Goal: Complete application form: Complete application form

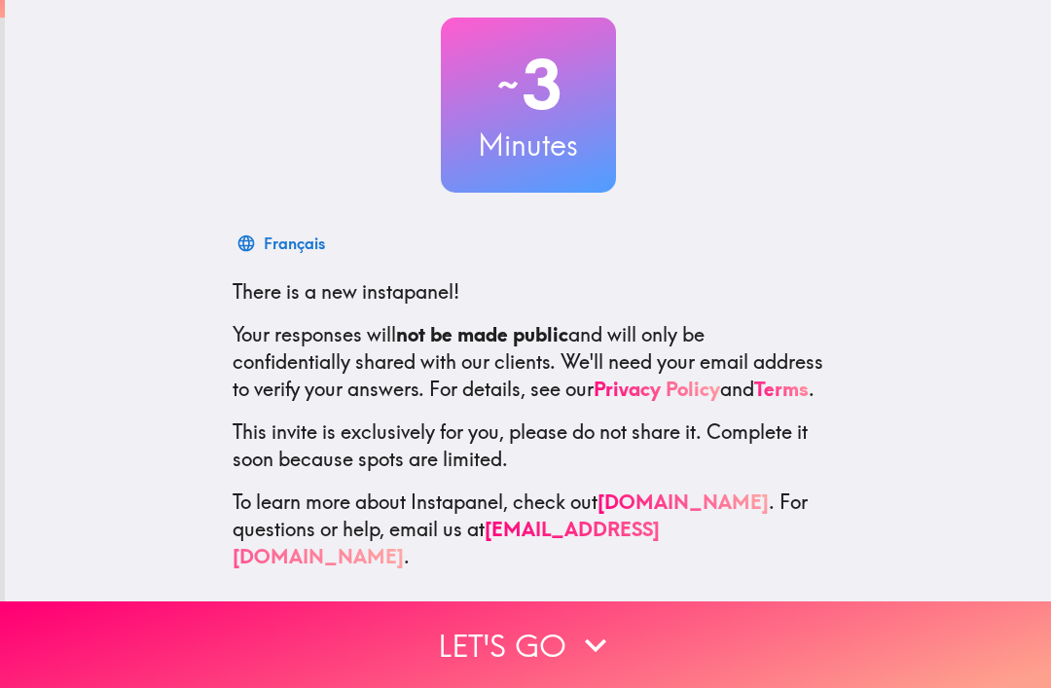
scroll to position [107, 0]
click at [597, 641] on icon "button" at bounding box center [595, 645] width 43 height 43
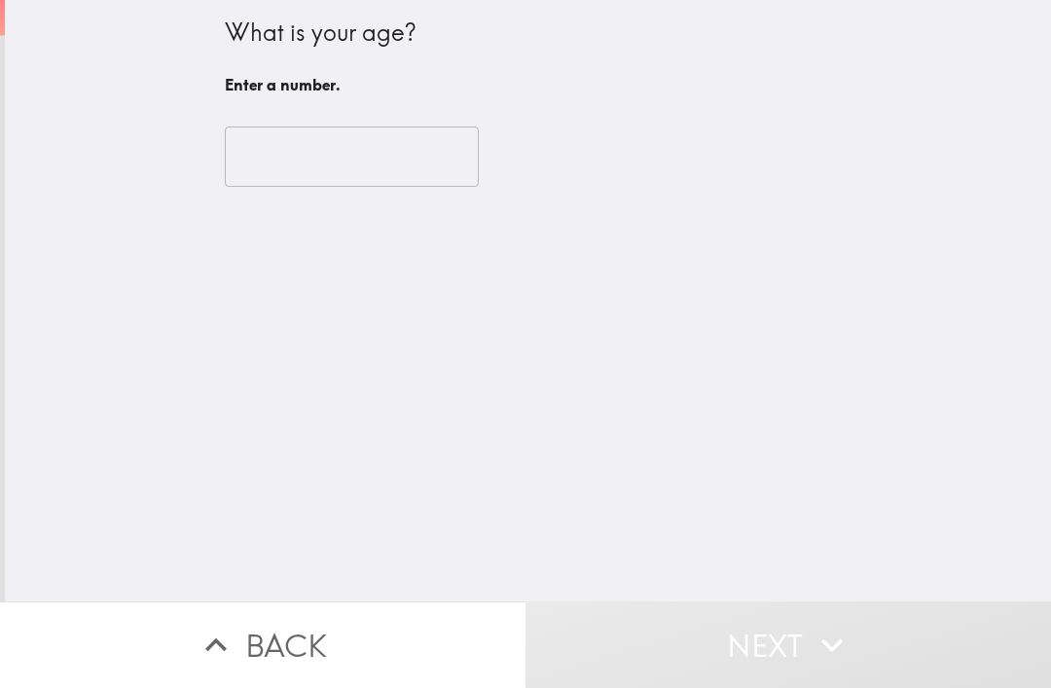
click at [282, 147] on input "number" at bounding box center [352, 157] width 254 height 60
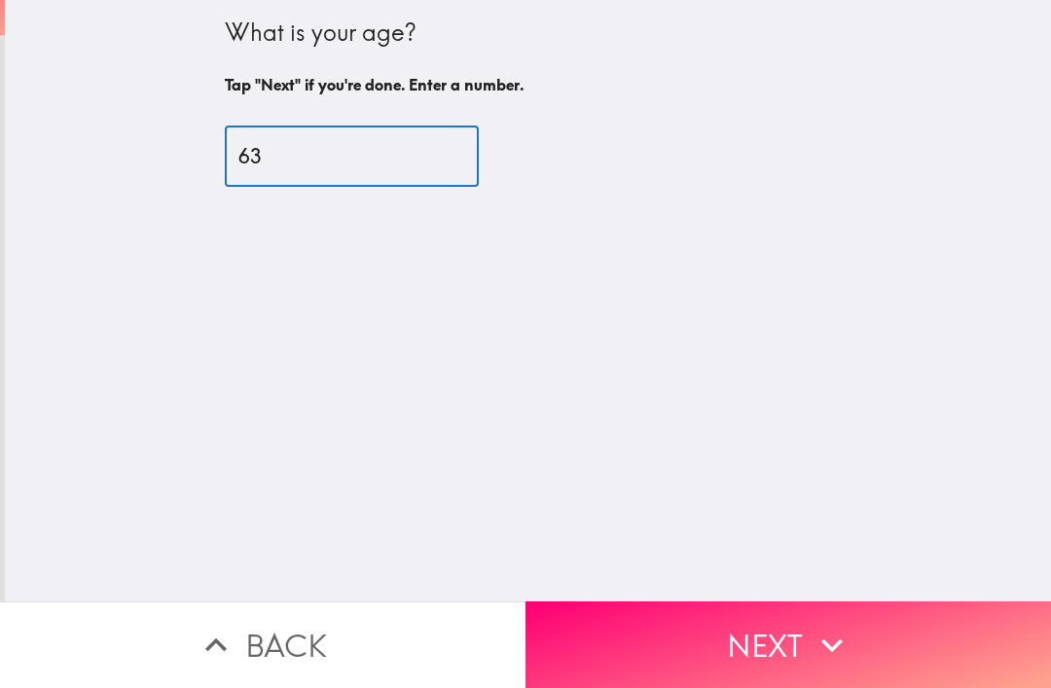
type input "63"
click at [790, 646] on button "Next" at bounding box center [789, 644] width 526 height 87
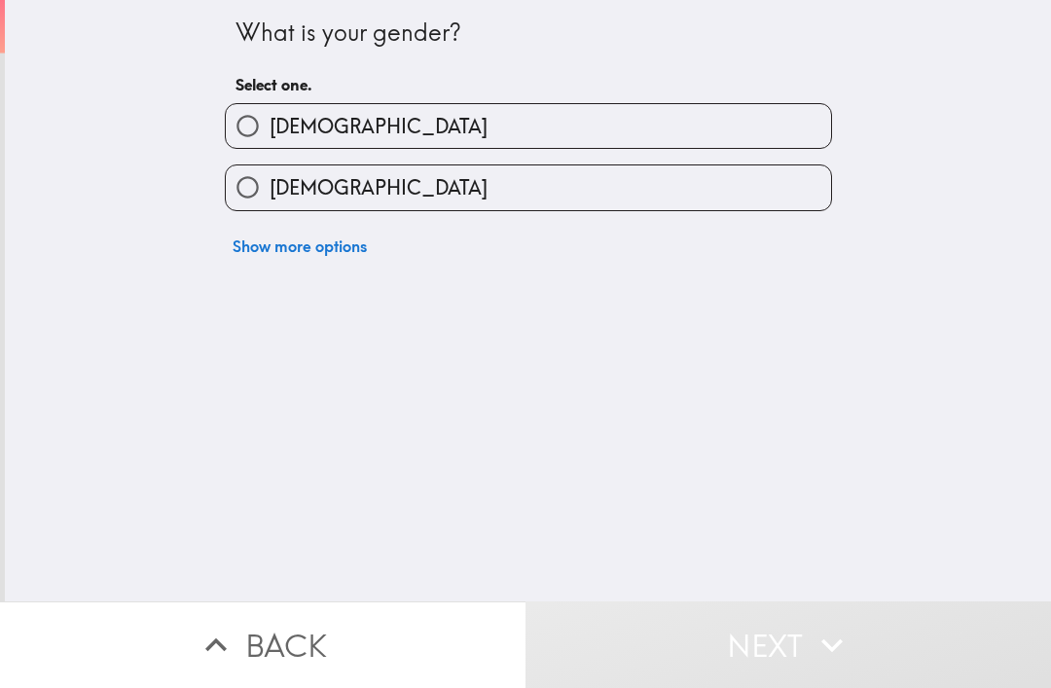
click at [268, 105] on label "[DEMOGRAPHIC_DATA]" at bounding box center [528, 126] width 605 height 44
click at [268, 105] on input "[DEMOGRAPHIC_DATA]" at bounding box center [248, 126] width 44 height 44
radio input "true"
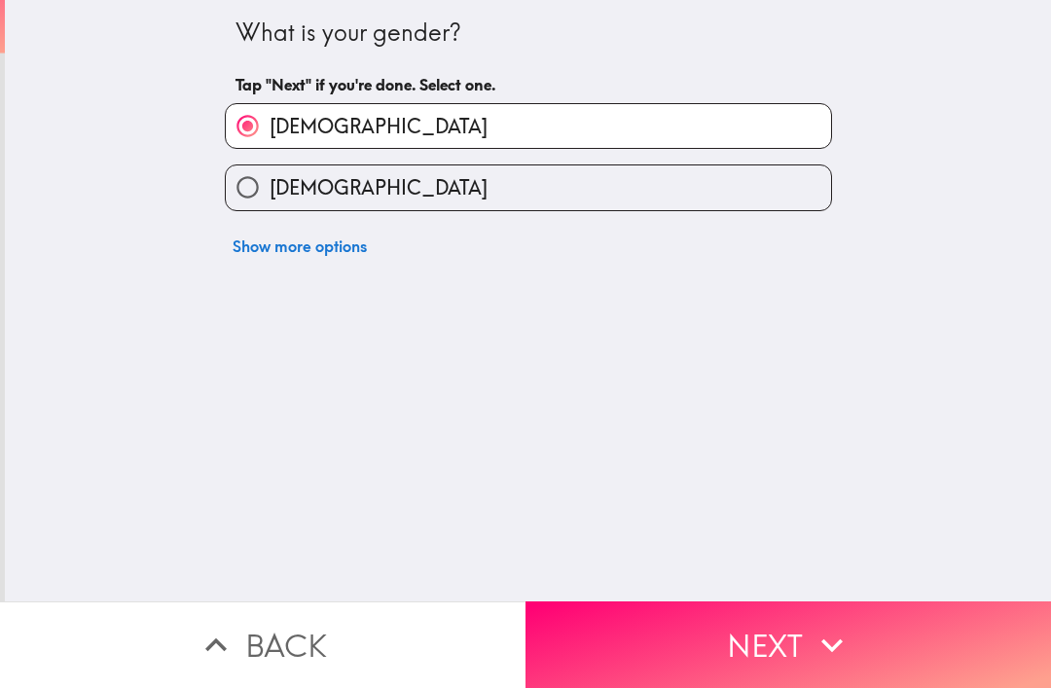
click at [979, 642] on button "Next" at bounding box center [789, 644] width 526 height 87
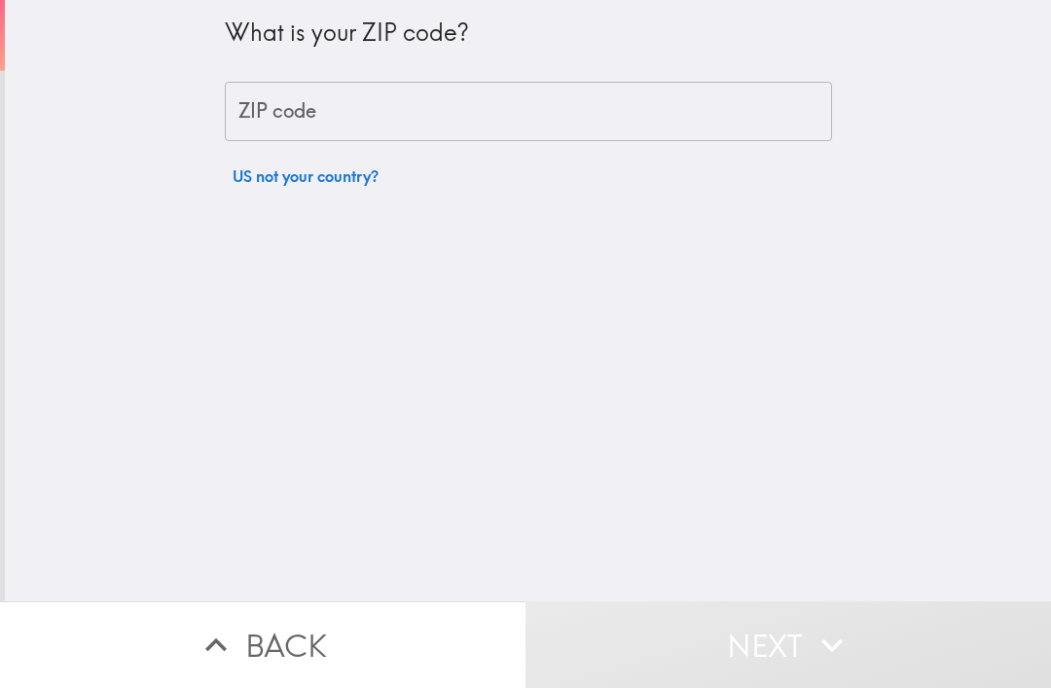
click at [264, 103] on div "ZIP code ZIP code" at bounding box center [528, 112] width 607 height 60
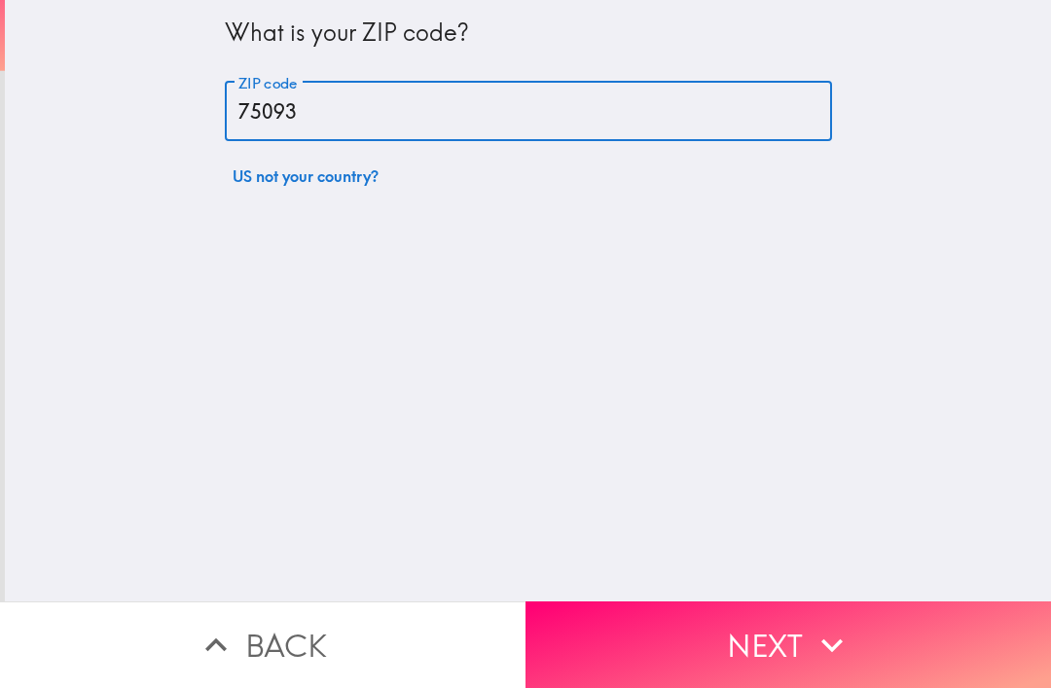
type input "75093"
click at [743, 645] on button "Next" at bounding box center [789, 644] width 526 height 87
